Goal: Task Accomplishment & Management: Use online tool/utility

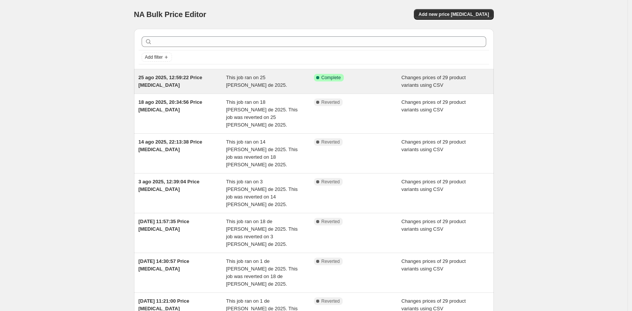
click at [320, 81] on icon at bounding box center [318, 78] width 8 height 8
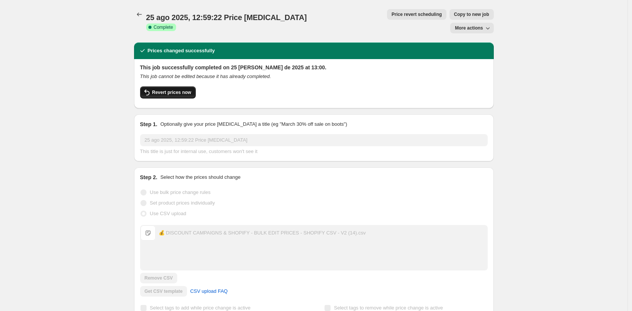
click at [173, 89] on span "Revert prices now" at bounding box center [171, 92] width 39 height 6
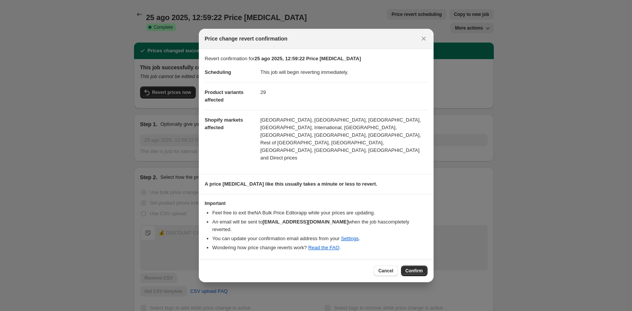
click at [421, 259] on div "Cancel Confirm" at bounding box center [316, 270] width 235 height 23
click at [422, 265] on button "Confirm" at bounding box center [414, 270] width 26 height 11
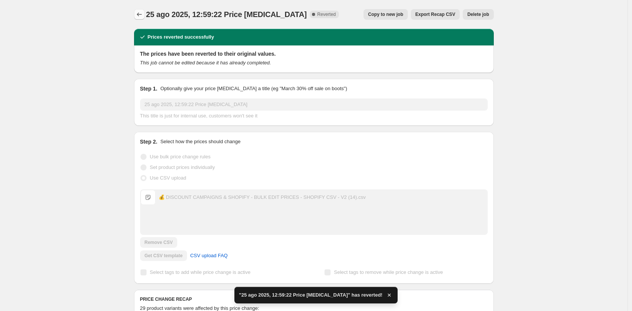
click at [142, 17] on icon "Price change jobs" at bounding box center [139, 15] width 8 height 8
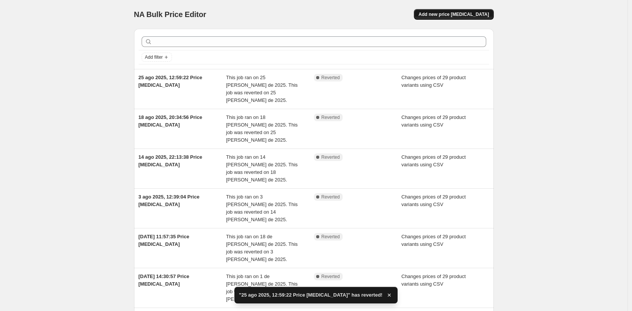
click at [456, 17] on button "Add new price change job" at bounding box center [453, 14] width 79 height 11
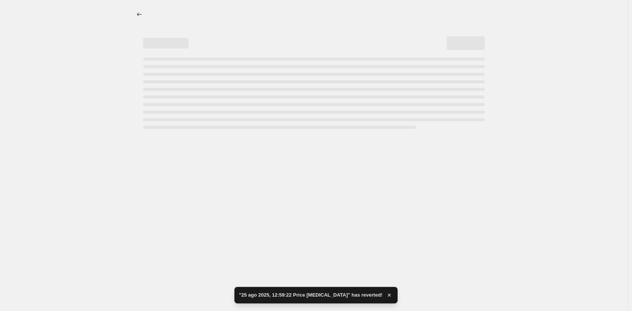
select select "percentage"
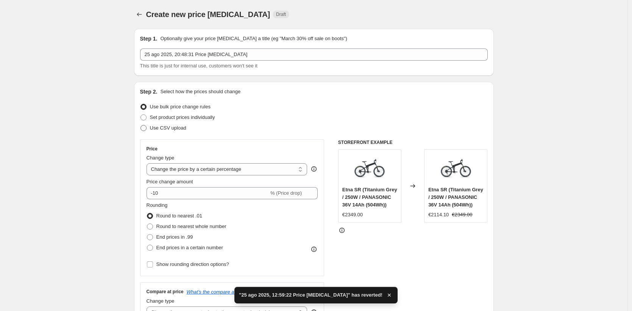
click at [173, 129] on span "Use CSV upload" at bounding box center [168, 128] width 36 height 6
click at [141, 125] on input "Use CSV upload" at bounding box center [140, 125] width 0 height 0
radio input "true"
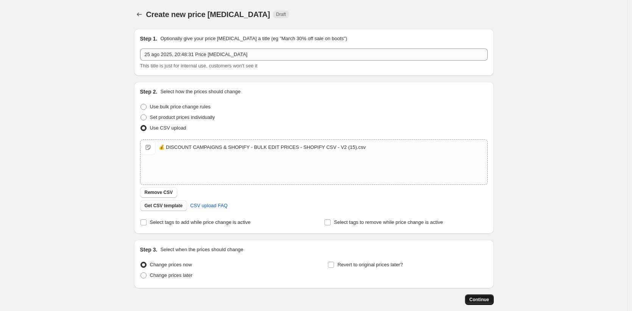
click at [470, 301] on button "Continue" at bounding box center [479, 299] width 29 height 11
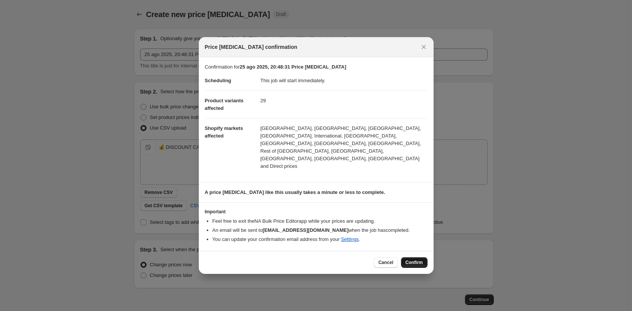
click at [419, 257] on button "Confirm" at bounding box center [414, 262] width 26 height 11
